Goal: Information Seeking & Learning: Find specific page/section

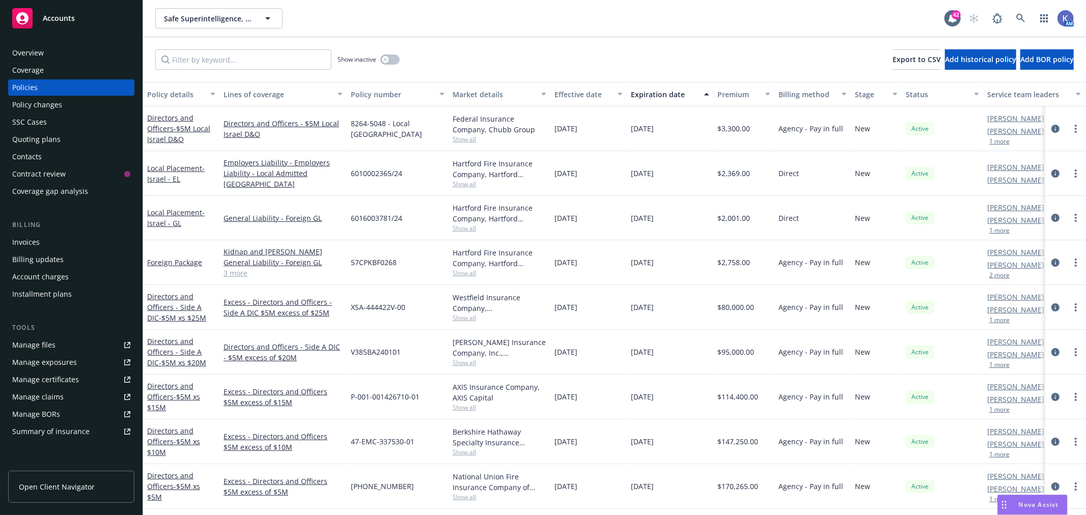
click at [595, 36] on div "Safe Superintelligence, Inc. Safe Superintelligence, Inc. 42 AM Show inactive E…" at bounding box center [614, 257] width 943 height 515
click at [1019, 17] on icon at bounding box center [1020, 18] width 9 height 9
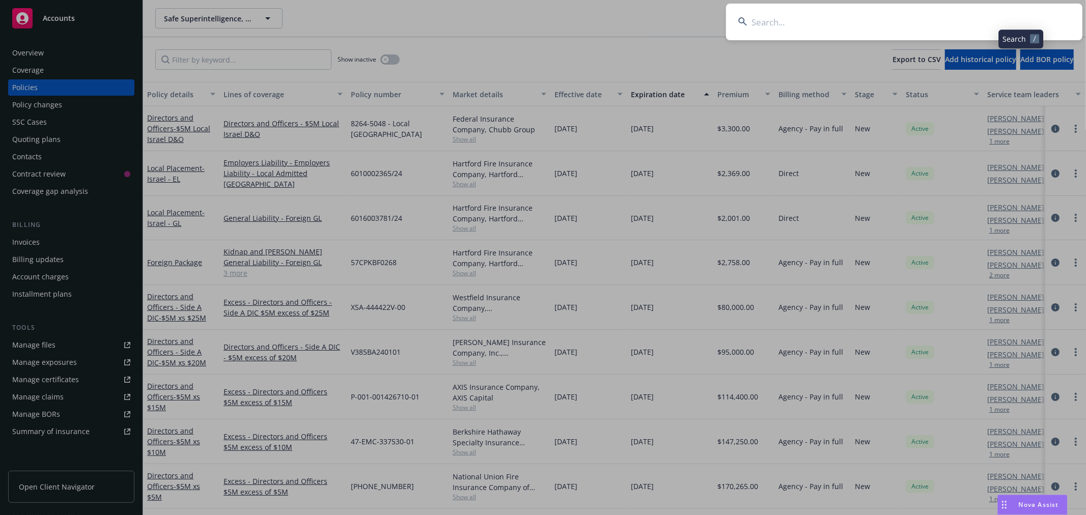
click at [954, 22] on input at bounding box center [904, 22] width 356 height 37
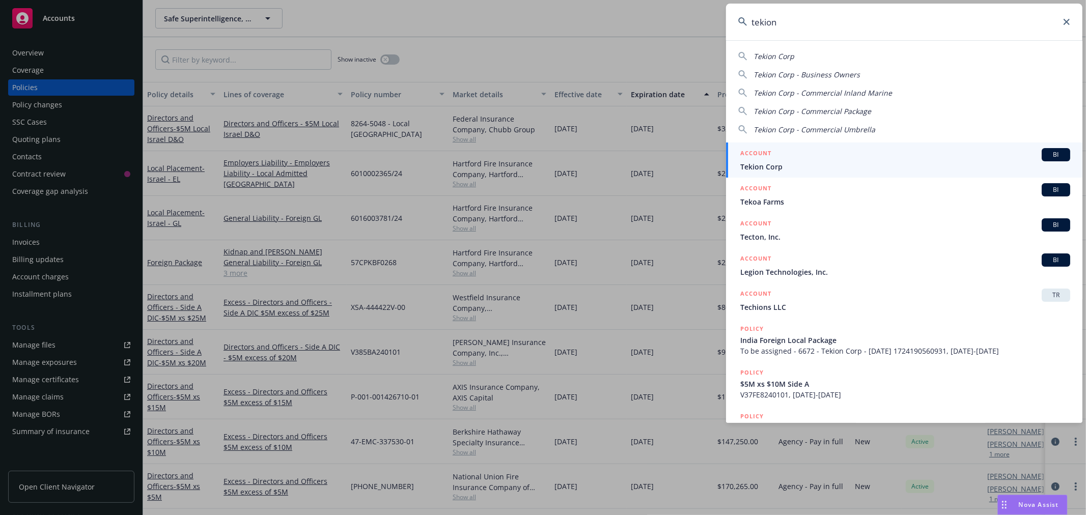
type input "tekion"
click at [770, 166] on span "Tekion Corp" at bounding box center [905, 166] width 330 height 11
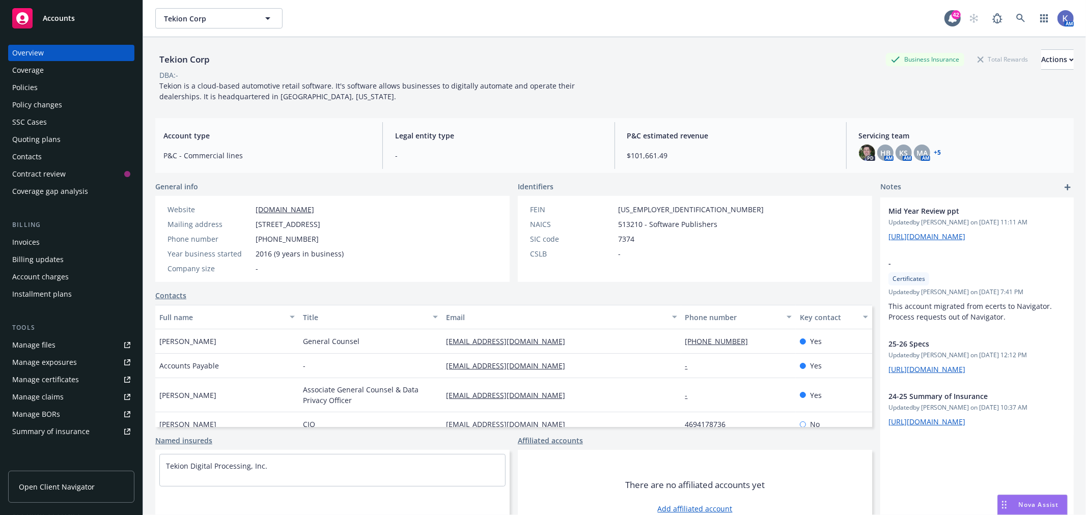
click at [61, 85] on div "Policies" at bounding box center [71, 87] width 118 height 16
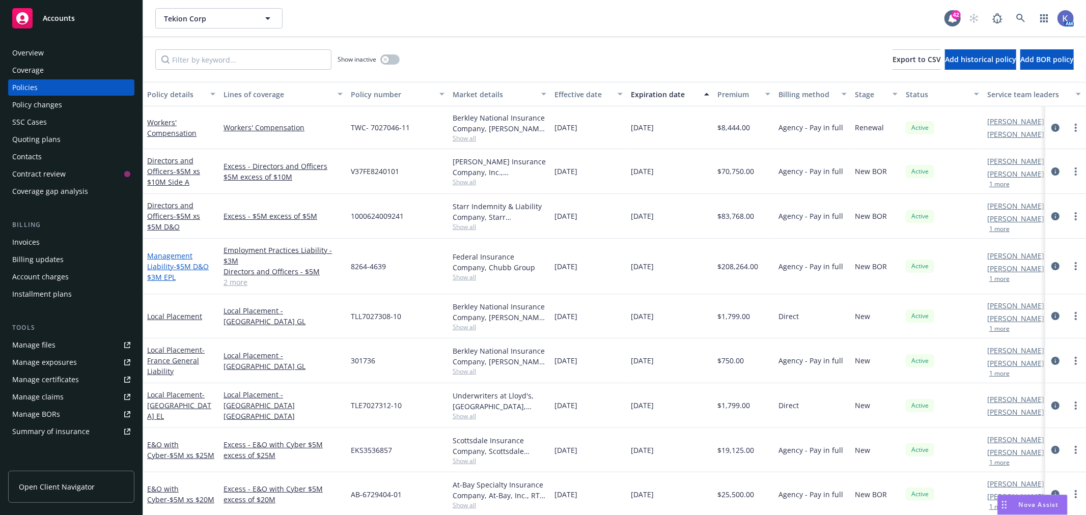
click at [173, 264] on span "- $5M D&O $3M EPL" at bounding box center [178, 272] width 62 height 20
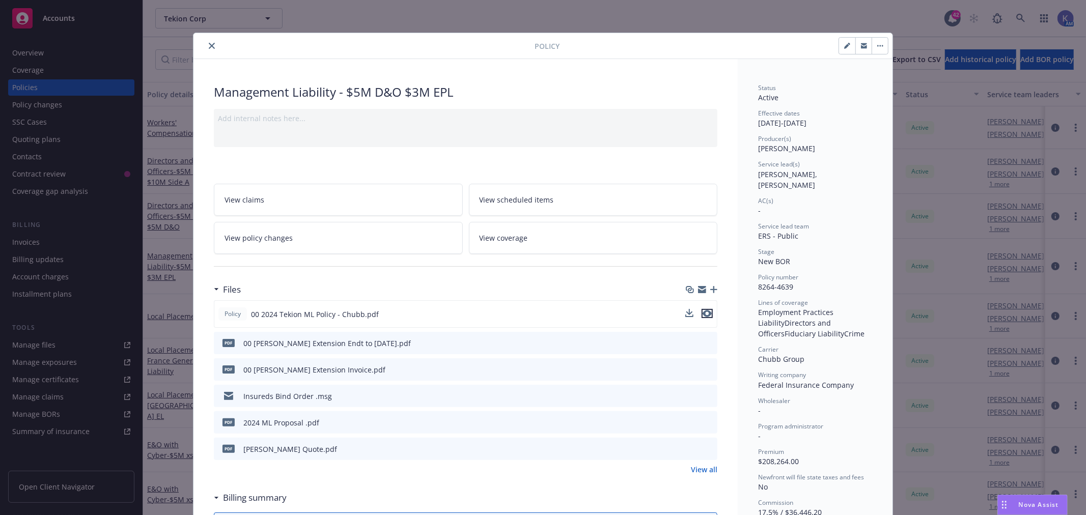
click at [705, 313] on icon "preview file" at bounding box center [706, 313] width 9 height 7
click at [705, 446] on icon "preview file" at bounding box center [707, 448] width 9 height 7
click at [614, 14] on div "Policy Management Liability - $5M D&O $3M EPL Add internal notes here... View c…" at bounding box center [543, 257] width 1086 height 515
click at [209, 47] on icon "close" at bounding box center [212, 46] width 6 height 6
